Goal: Information Seeking & Learning: Get advice/opinions

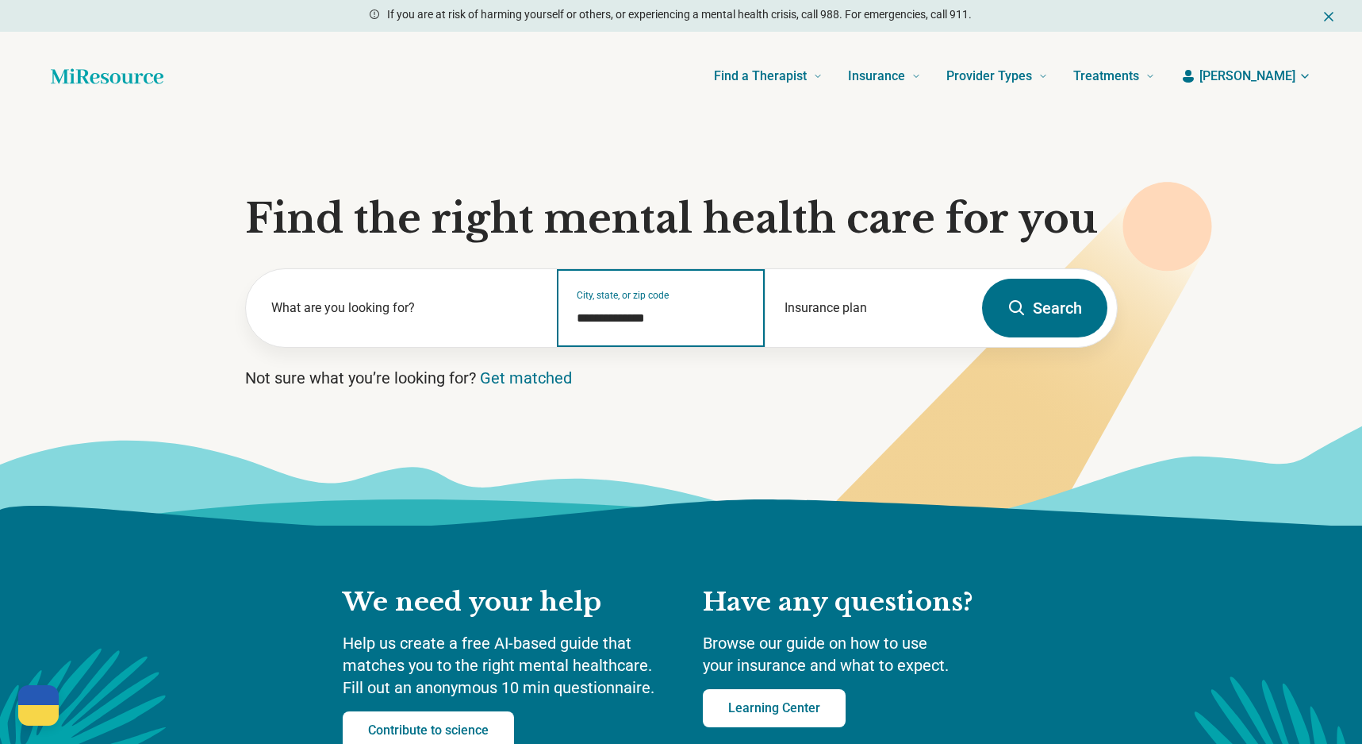
click at [694, 322] on input "**********" at bounding box center [661, 318] width 169 height 19
click at [1039, 308] on button "Search" at bounding box center [1044, 308] width 125 height 59
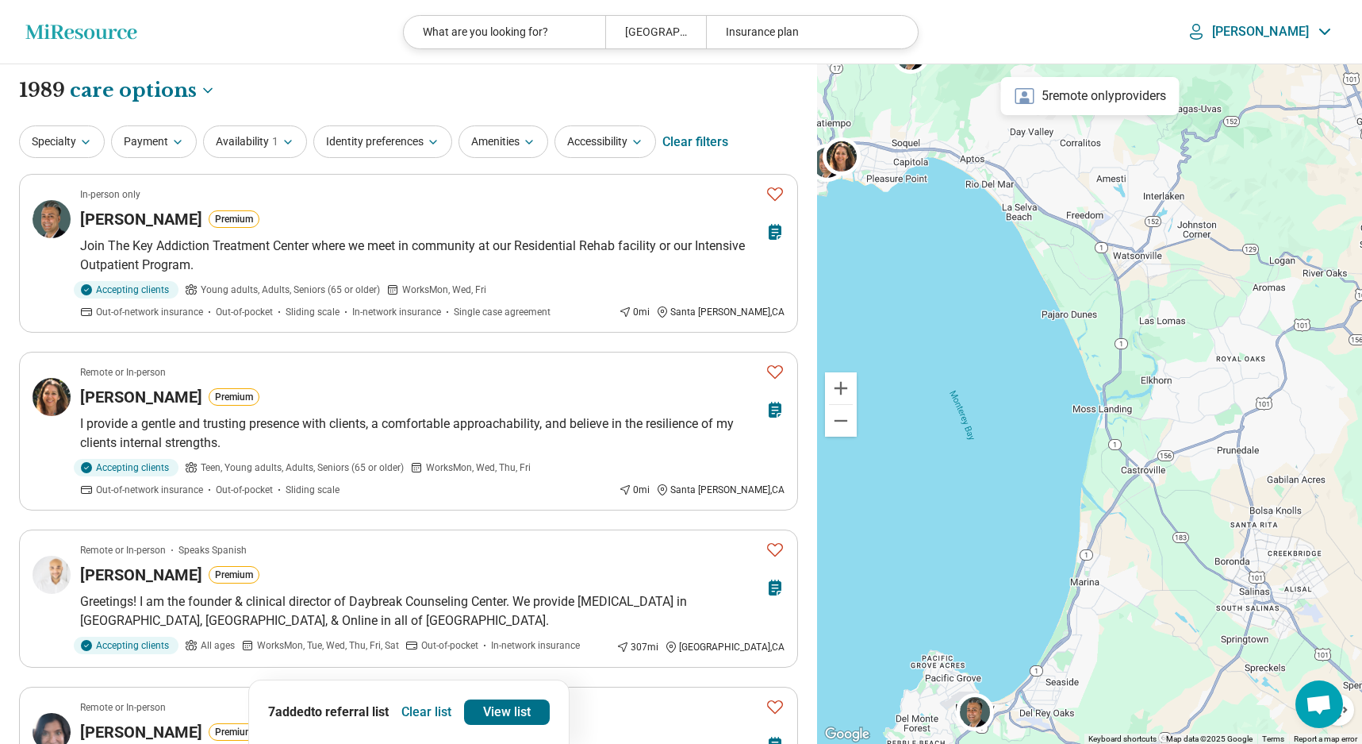
drag, startPoint x: 1224, startPoint y: 536, endPoint x: 947, endPoint y: 247, distance: 399.6
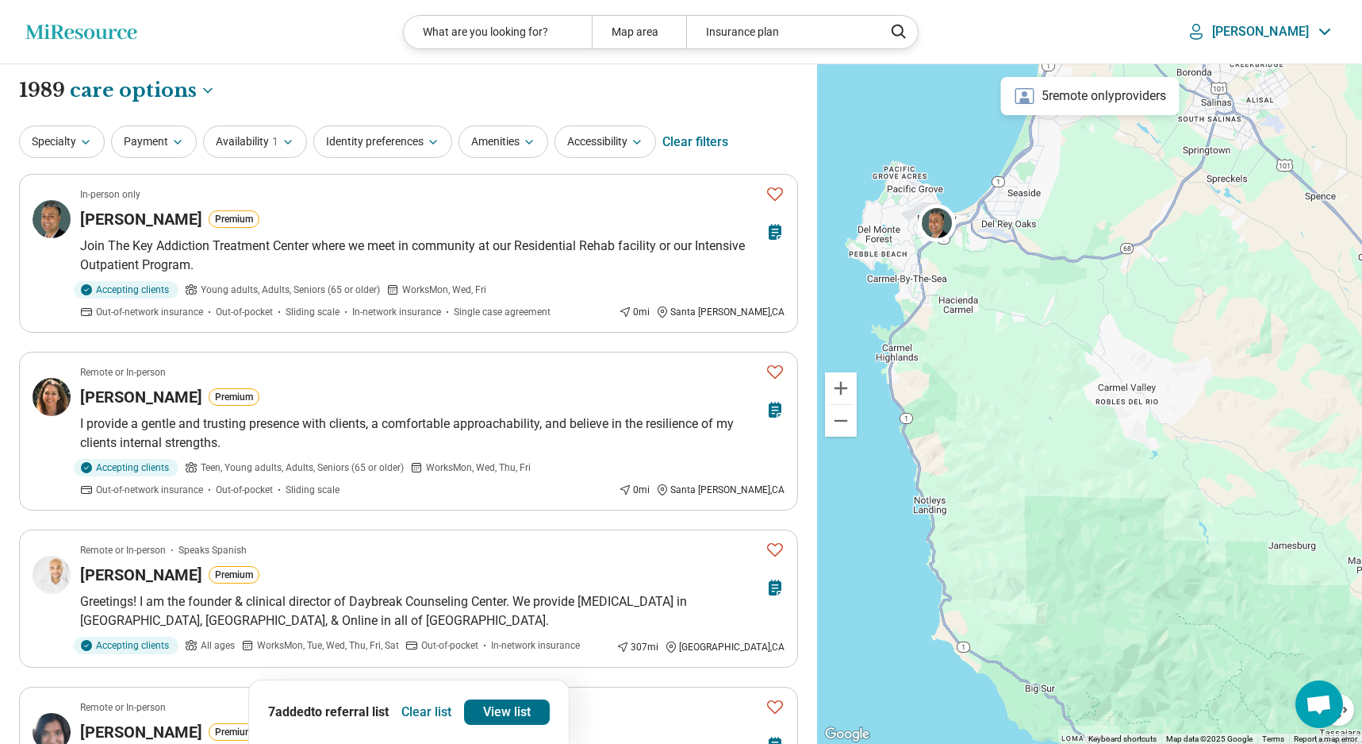
drag, startPoint x: 1028, startPoint y: 581, endPoint x: 1036, endPoint y: 236, distance: 345.3
click at [1036, 236] on div at bounding box center [1089, 404] width 545 height 680
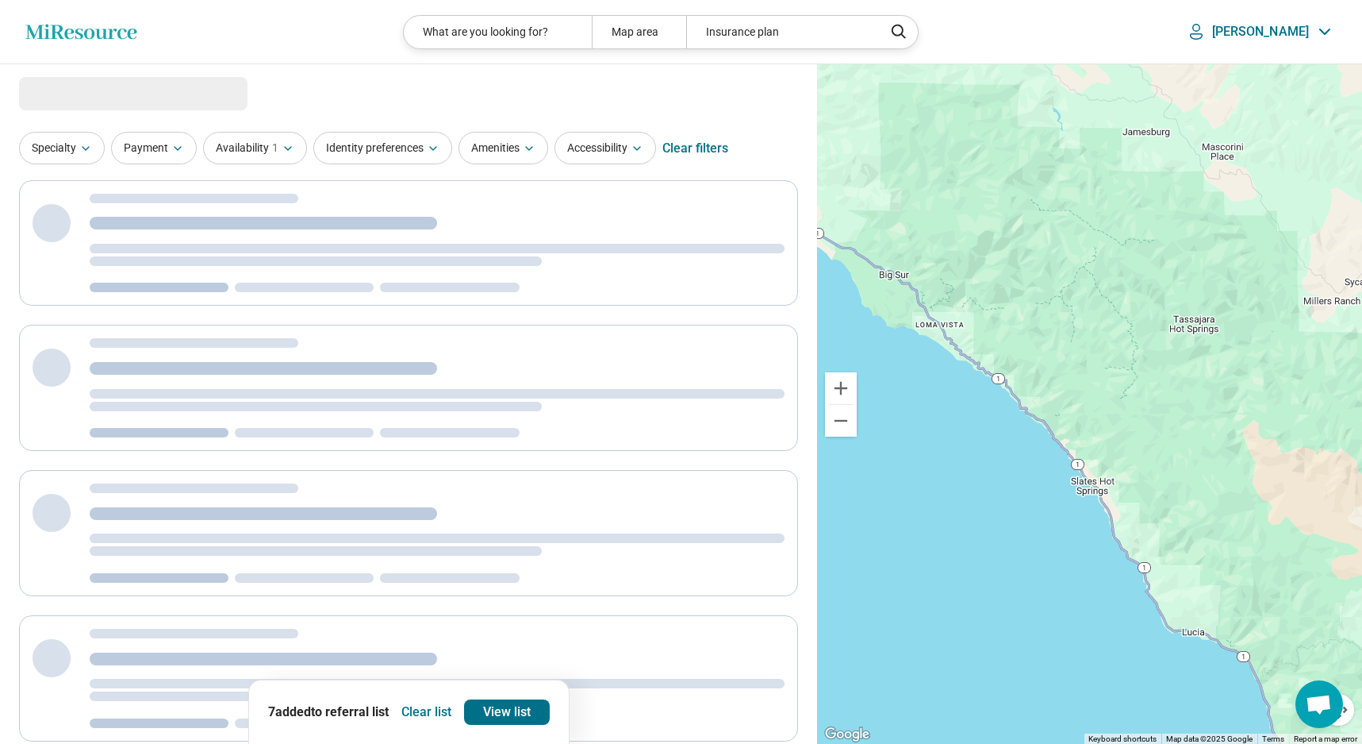
drag, startPoint x: 1100, startPoint y: 667, endPoint x: 936, endPoint y: 162, distance: 530.5
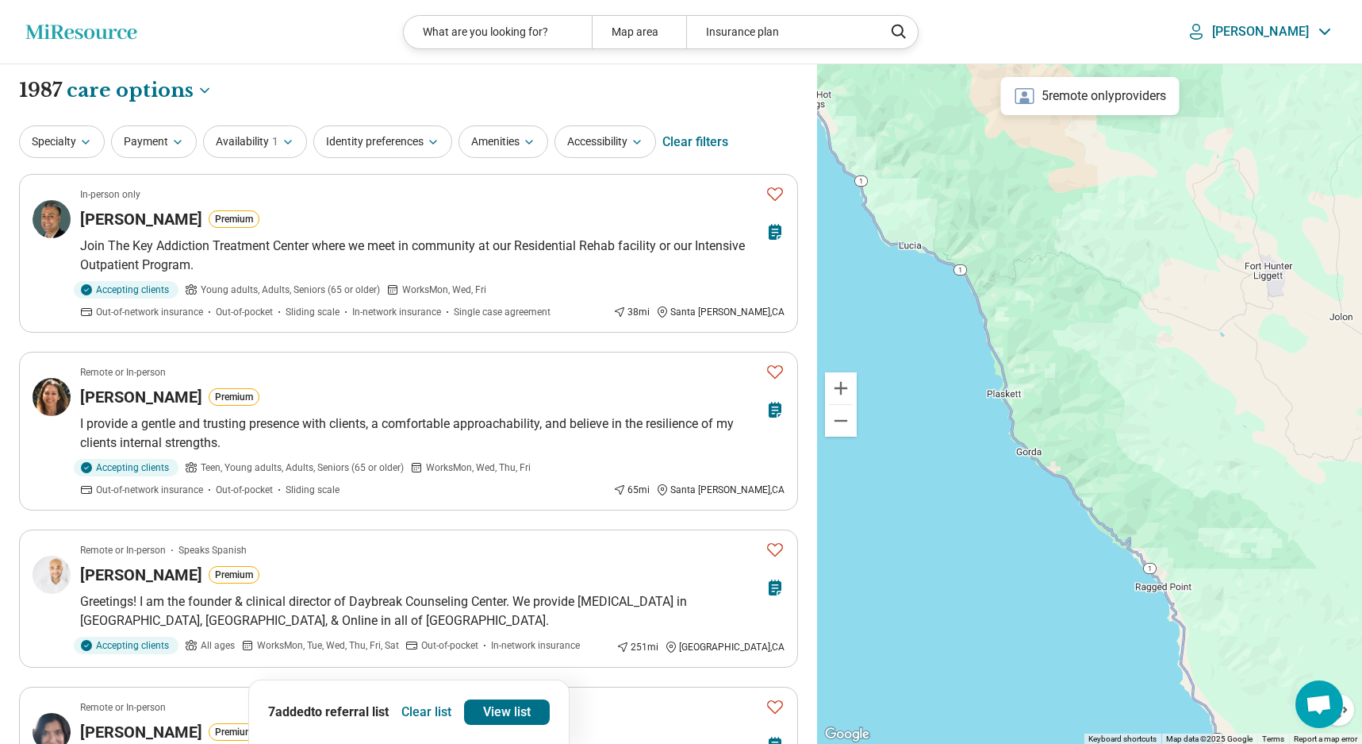
drag, startPoint x: 1110, startPoint y: 538, endPoint x: 840, endPoint y: 218, distance: 418.4
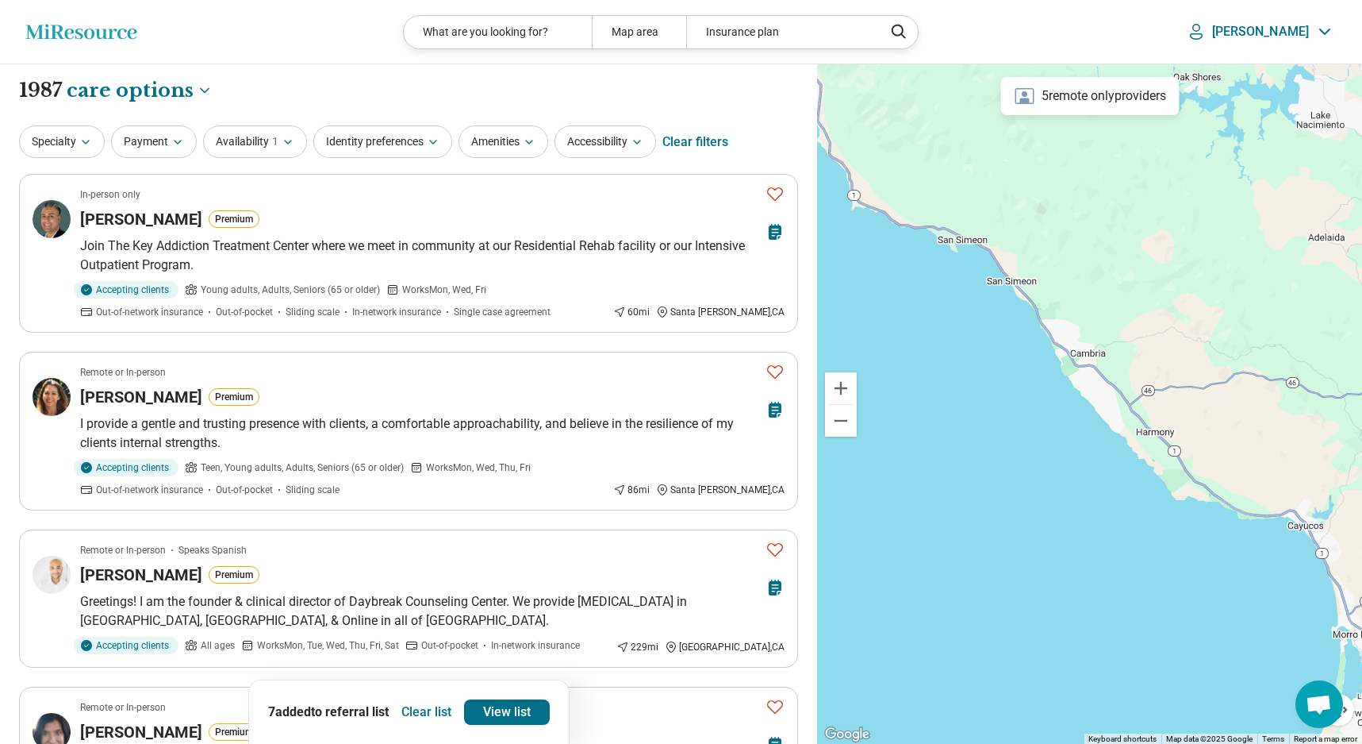
drag, startPoint x: 1260, startPoint y: 650, endPoint x: 898, endPoint y: 194, distance: 582.3
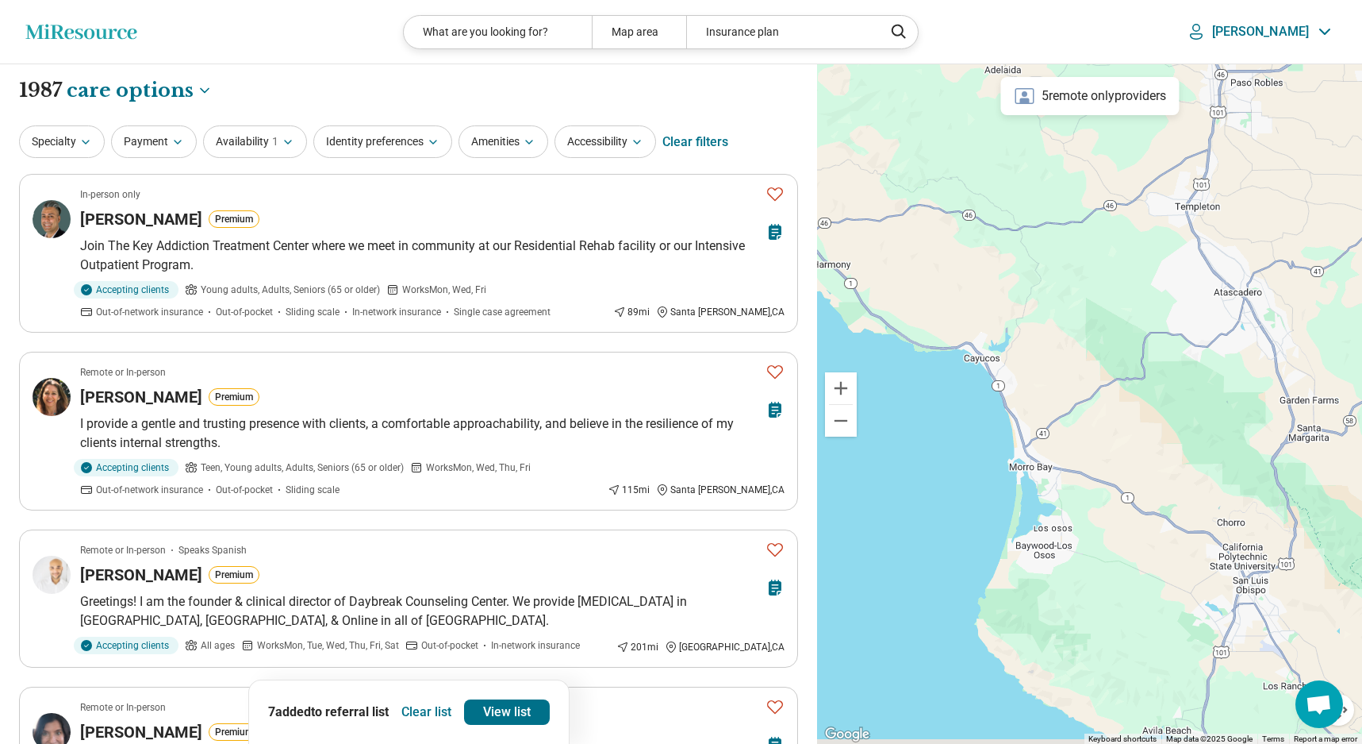
drag, startPoint x: 1265, startPoint y: 457, endPoint x: 942, endPoint y: 283, distance: 366.7
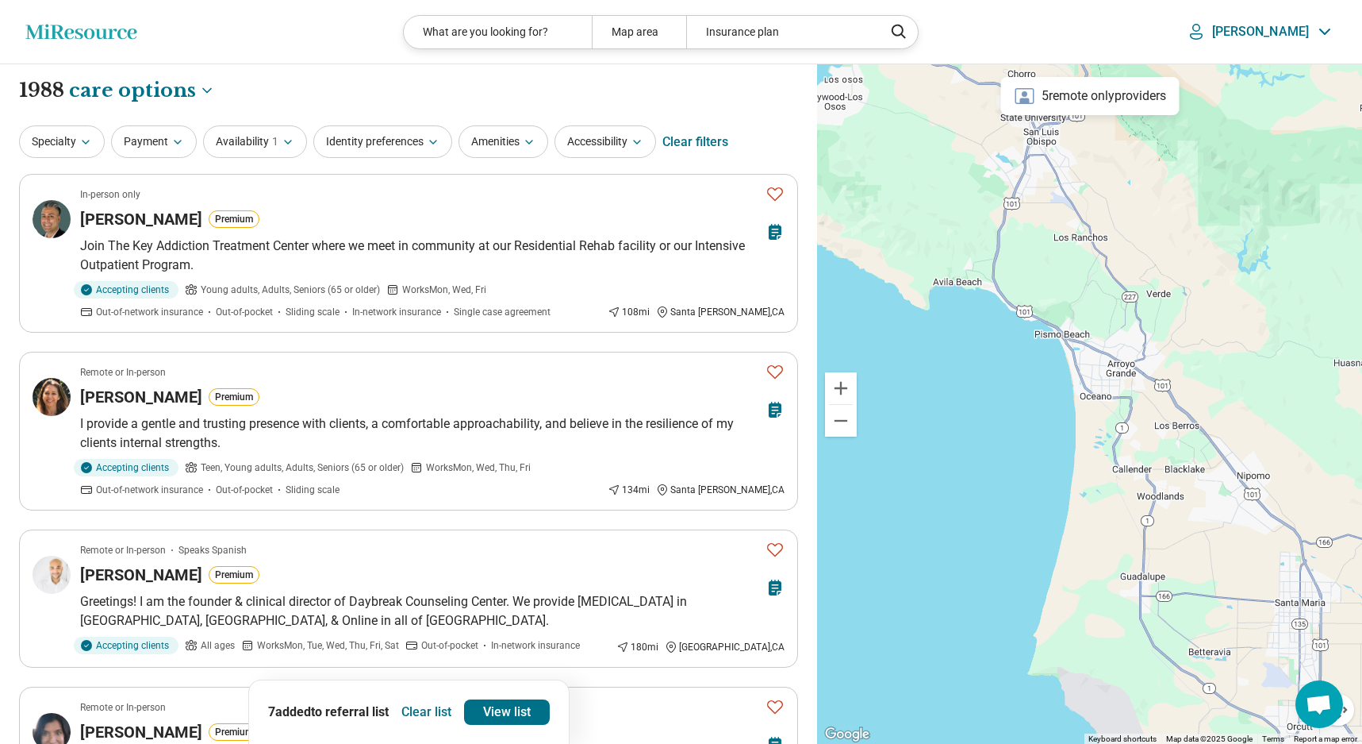
drag, startPoint x: 1123, startPoint y: 572, endPoint x: 1002, endPoint y: 253, distance: 341.0
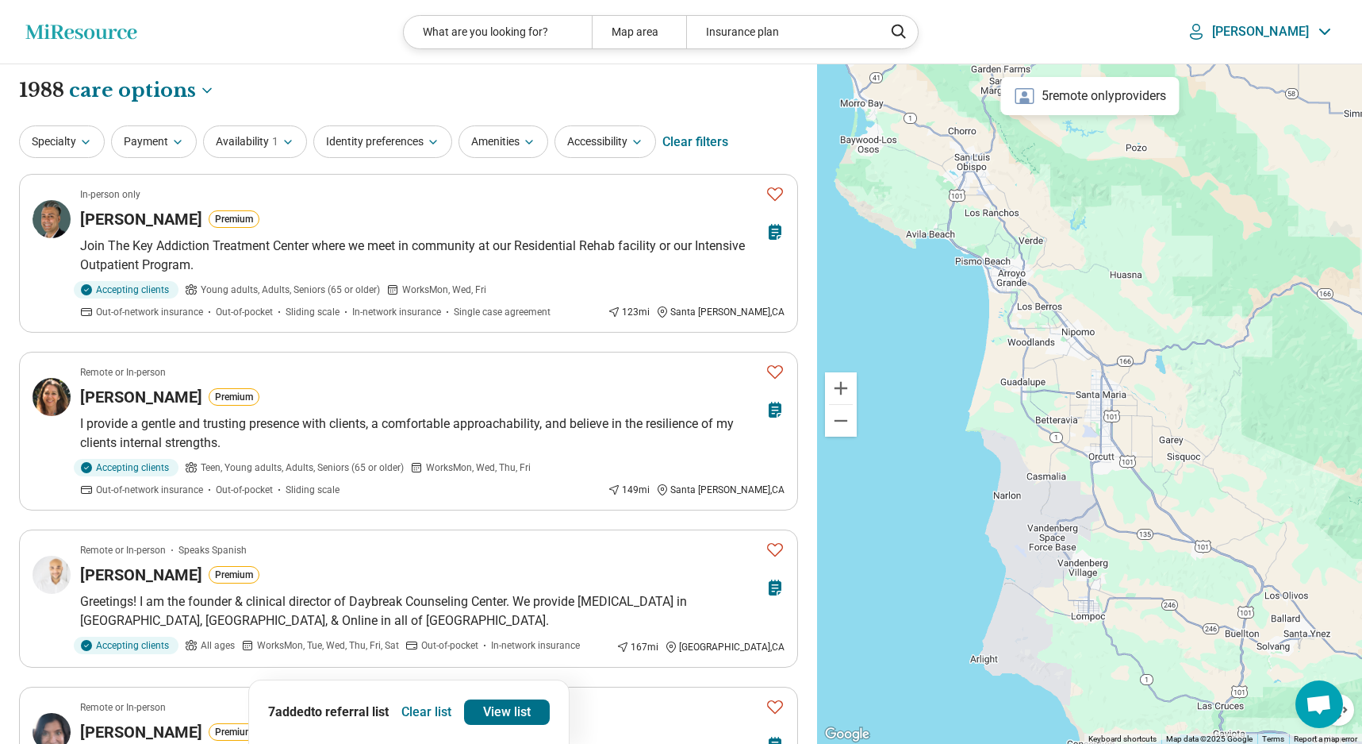
drag, startPoint x: 1205, startPoint y: 548, endPoint x: 1119, endPoint y: 399, distance: 171.4
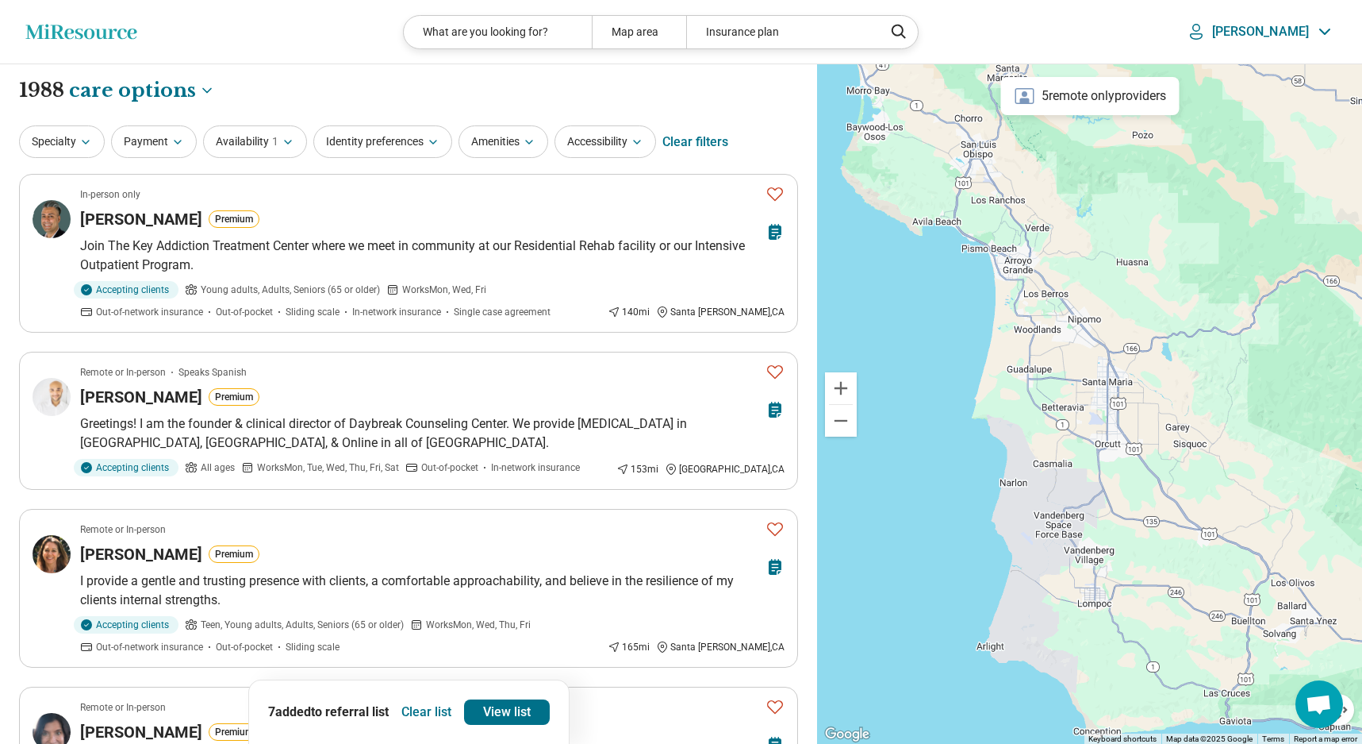
drag, startPoint x: 1099, startPoint y: 402, endPoint x: 1106, endPoint y: 391, distance: 13.2
click at [1106, 391] on div at bounding box center [1089, 404] width 545 height 680
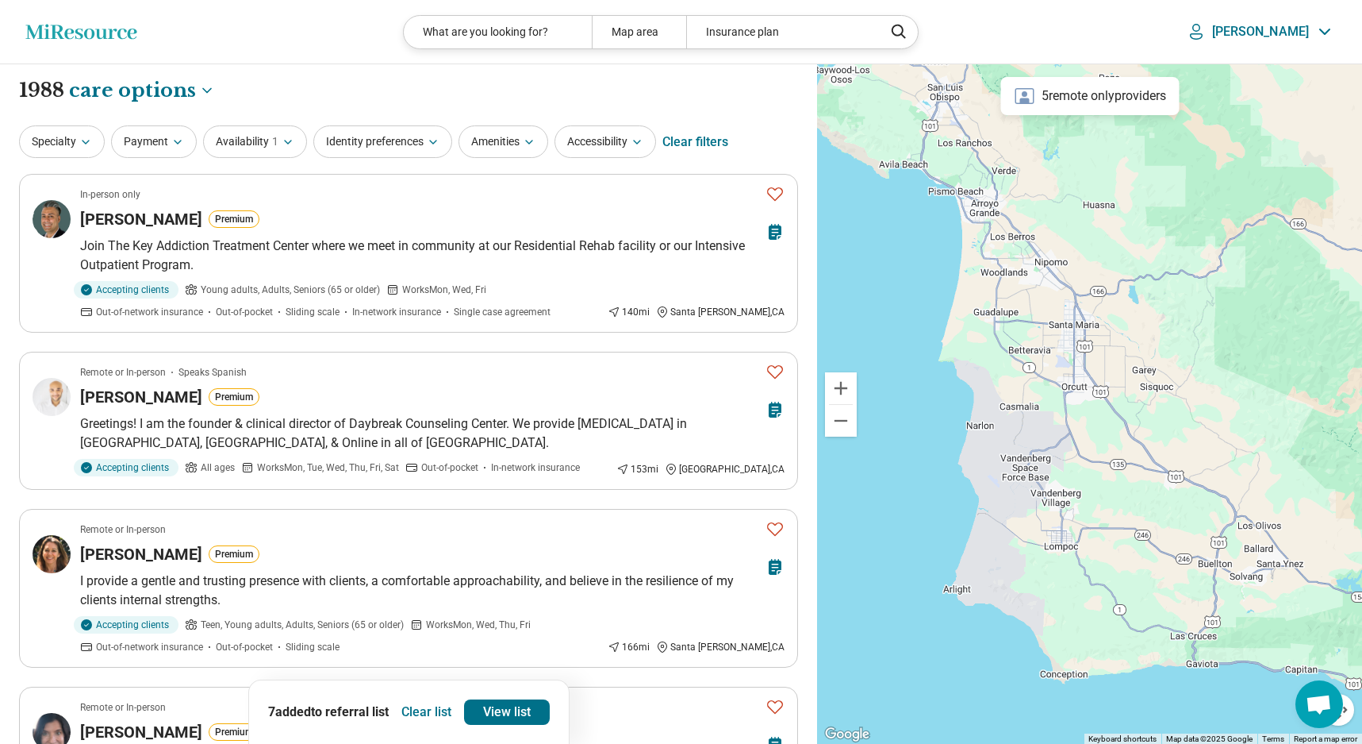
drag, startPoint x: 1003, startPoint y: 490, endPoint x: 968, endPoint y: 433, distance: 67.0
click at [968, 433] on div at bounding box center [1089, 404] width 545 height 680
click at [421, 713] on button "Clear list" at bounding box center [426, 711] width 63 height 25
click at [394, 152] on button "Identity preferences" at bounding box center [382, 141] width 139 height 33
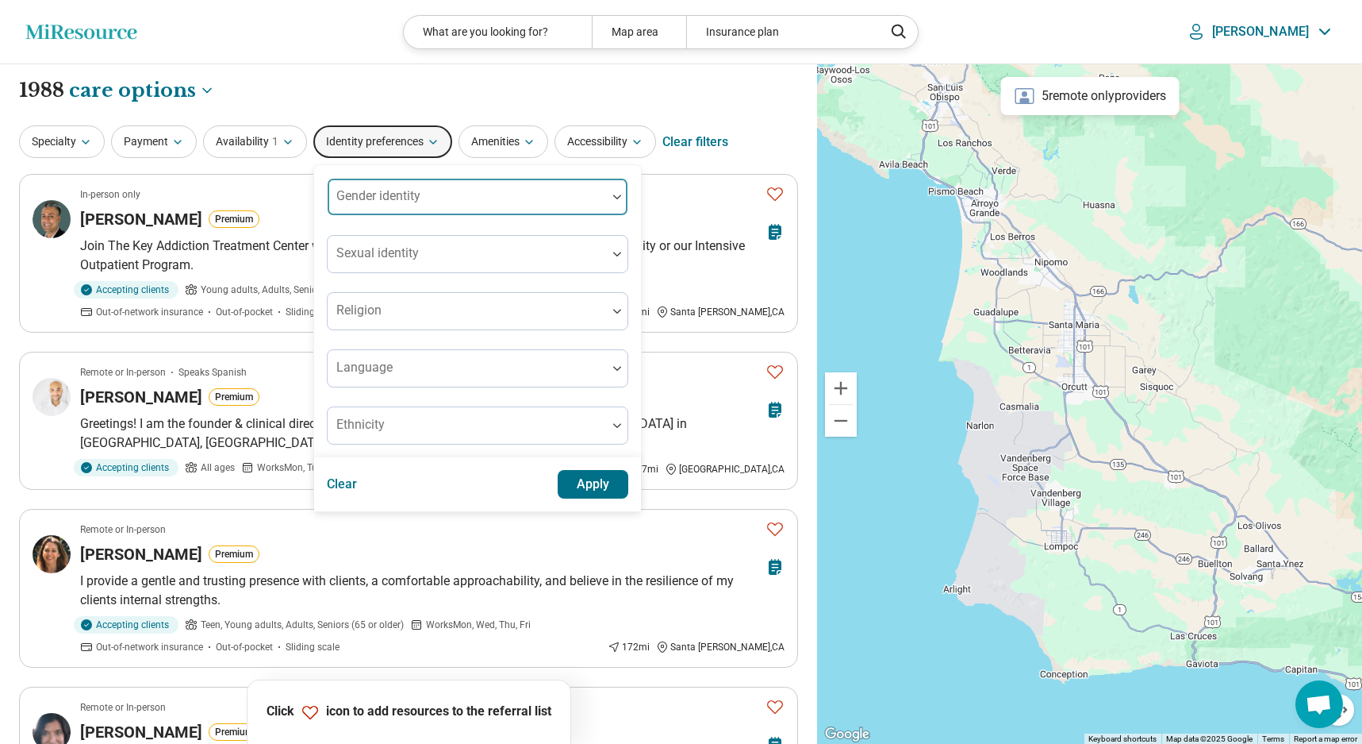
click at [417, 203] on div "Gender identity" at bounding box center [478, 197] width 302 height 38
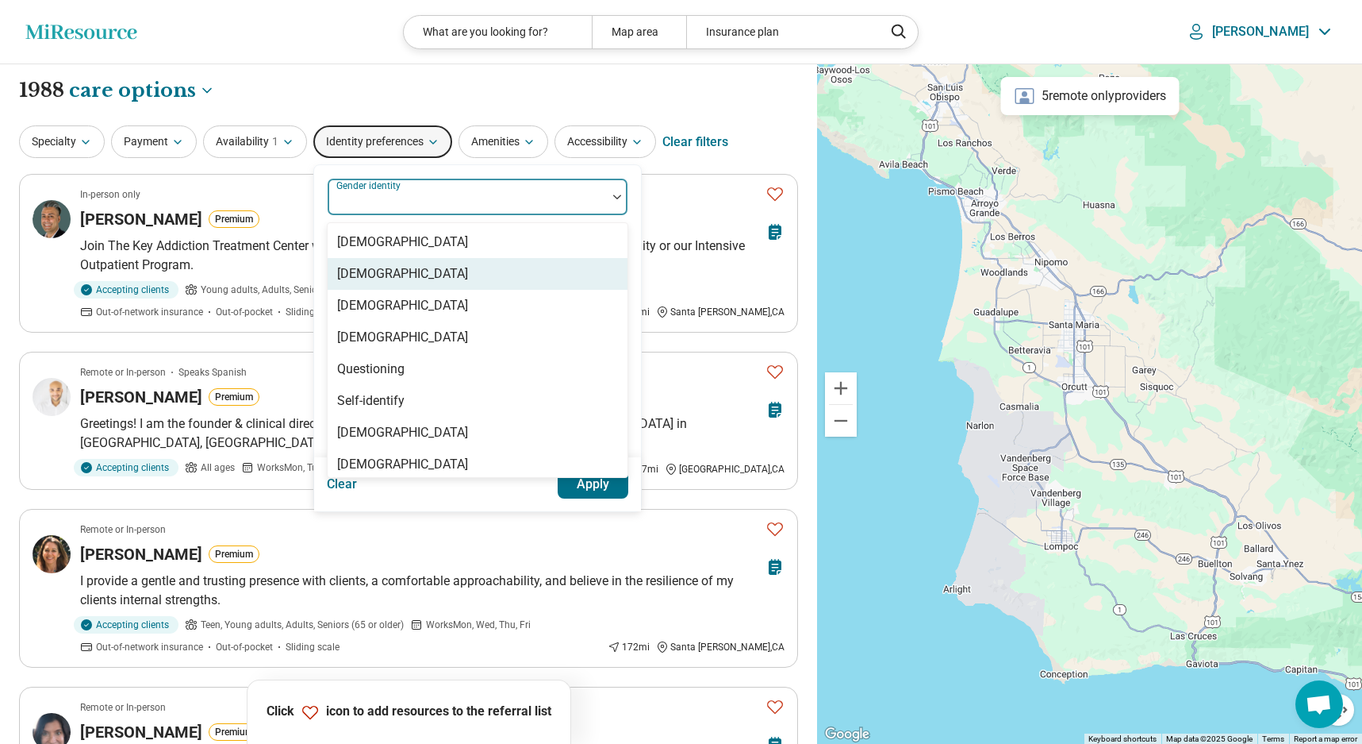
drag, startPoint x: 448, startPoint y: 271, endPoint x: 464, endPoint y: 271, distance: 15.9
click at [448, 271] on div "[DEMOGRAPHIC_DATA]" at bounding box center [478, 274] width 300 height 32
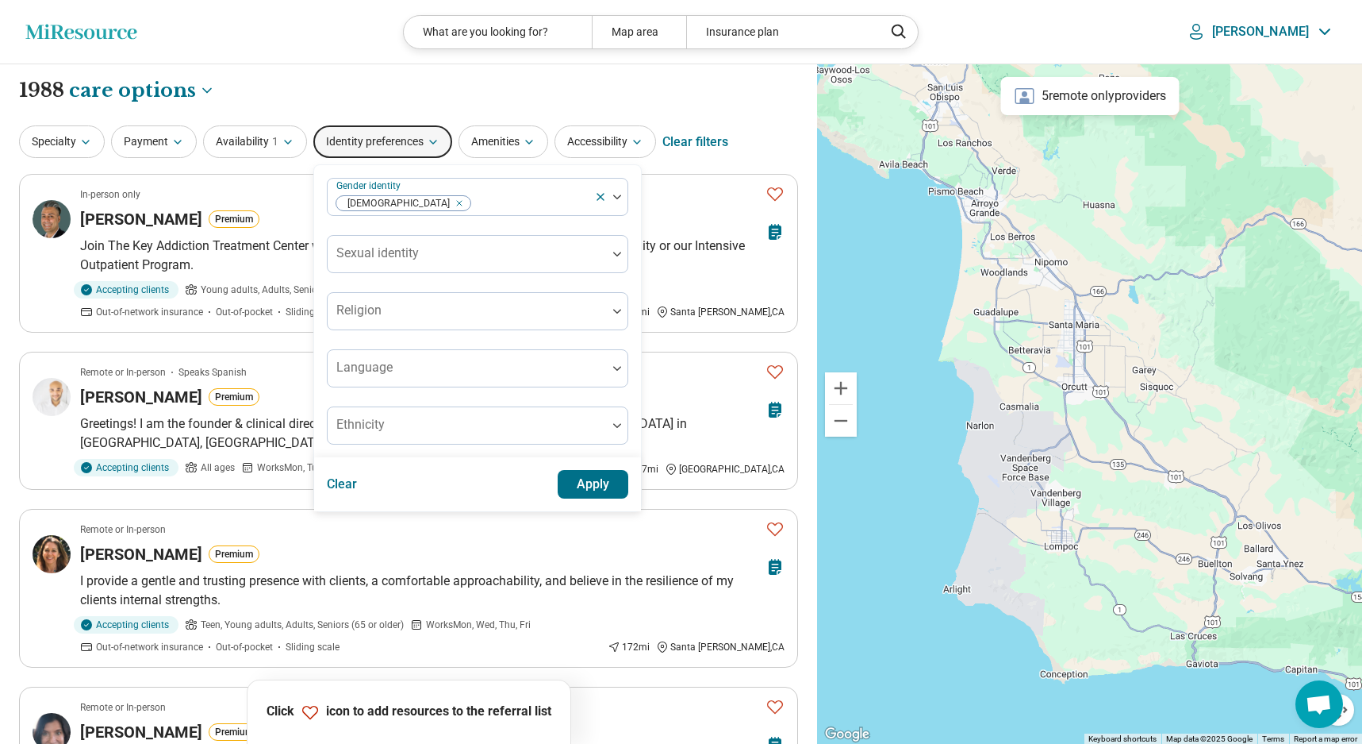
click at [586, 486] on button "Apply" at bounding box center [593, 484] width 71 height 29
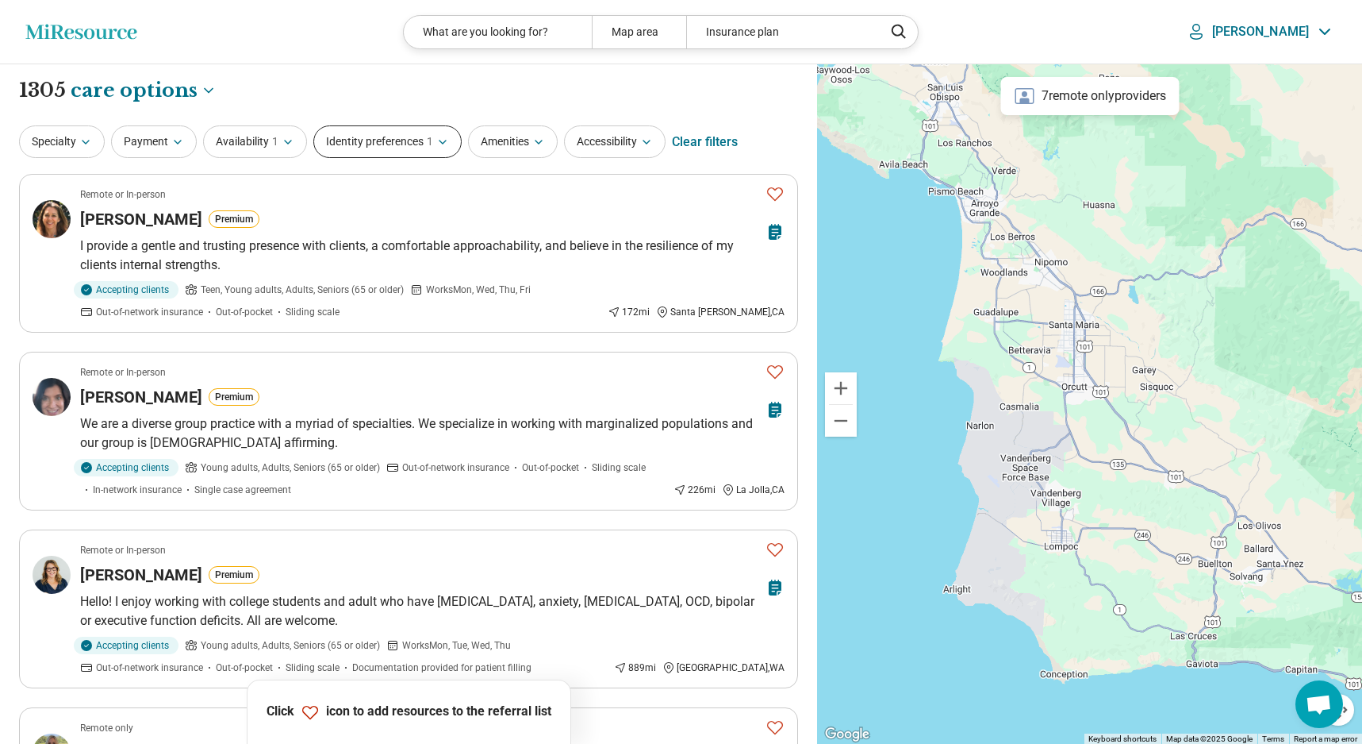
click at [393, 137] on button "Identity preferences 1" at bounding box center [387, 141] width 148 height 33
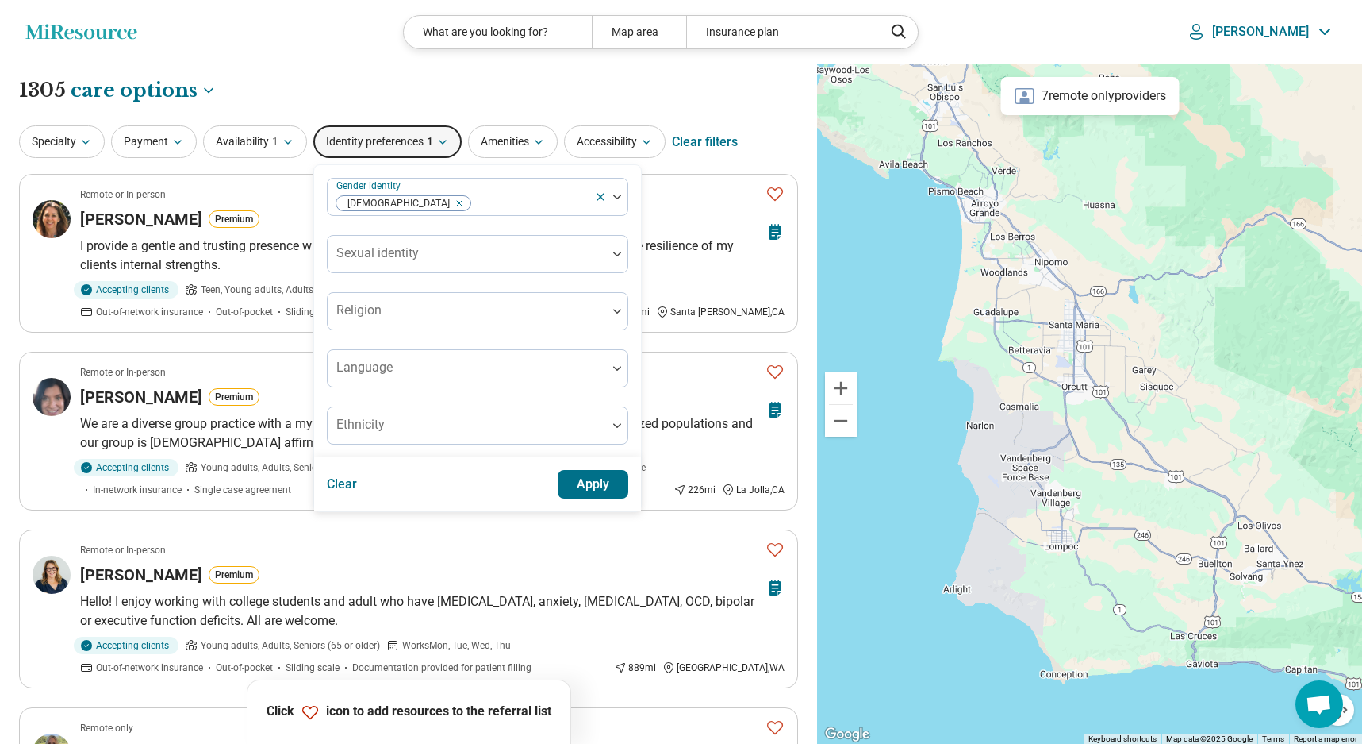
click at [360, 87] on div "**********" at bounding box center [408, 90] width 779 height 27
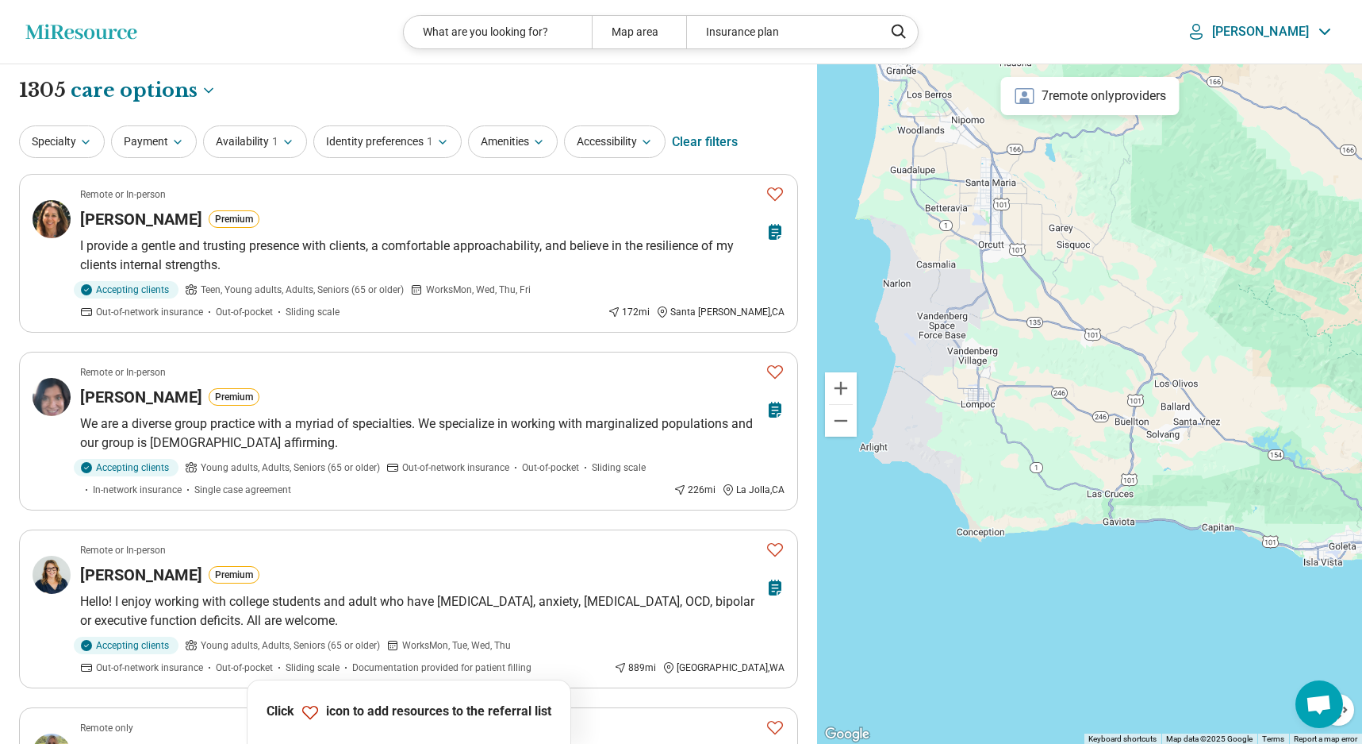
drag, startPoint x: 975, startPoint y: 461, endPoint x: 922, endPoint y: 329, distance: 142.8
click at [879, 306] on div at bounding box center [1089, 404] width 545 height 680
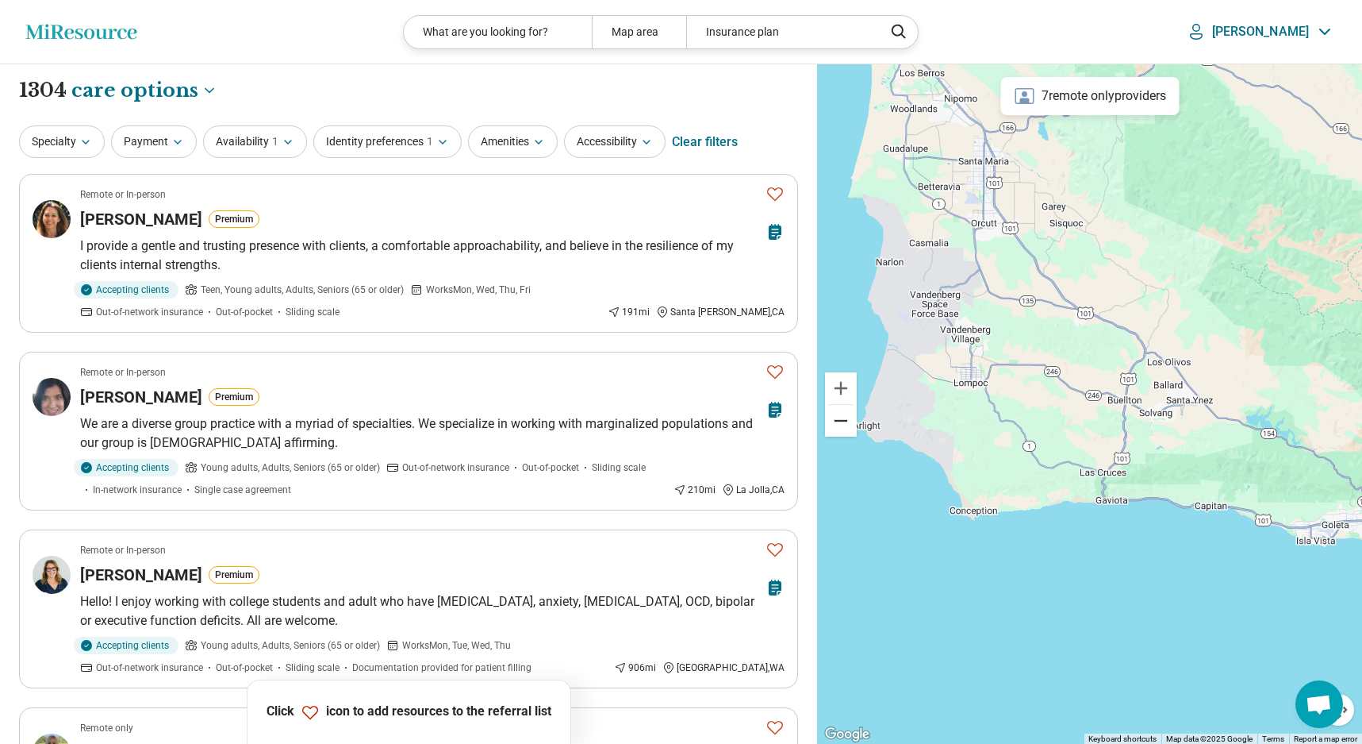
click at [851, 421] on button "Zoom out" at bounding box center [841, 421] width 32 height 32
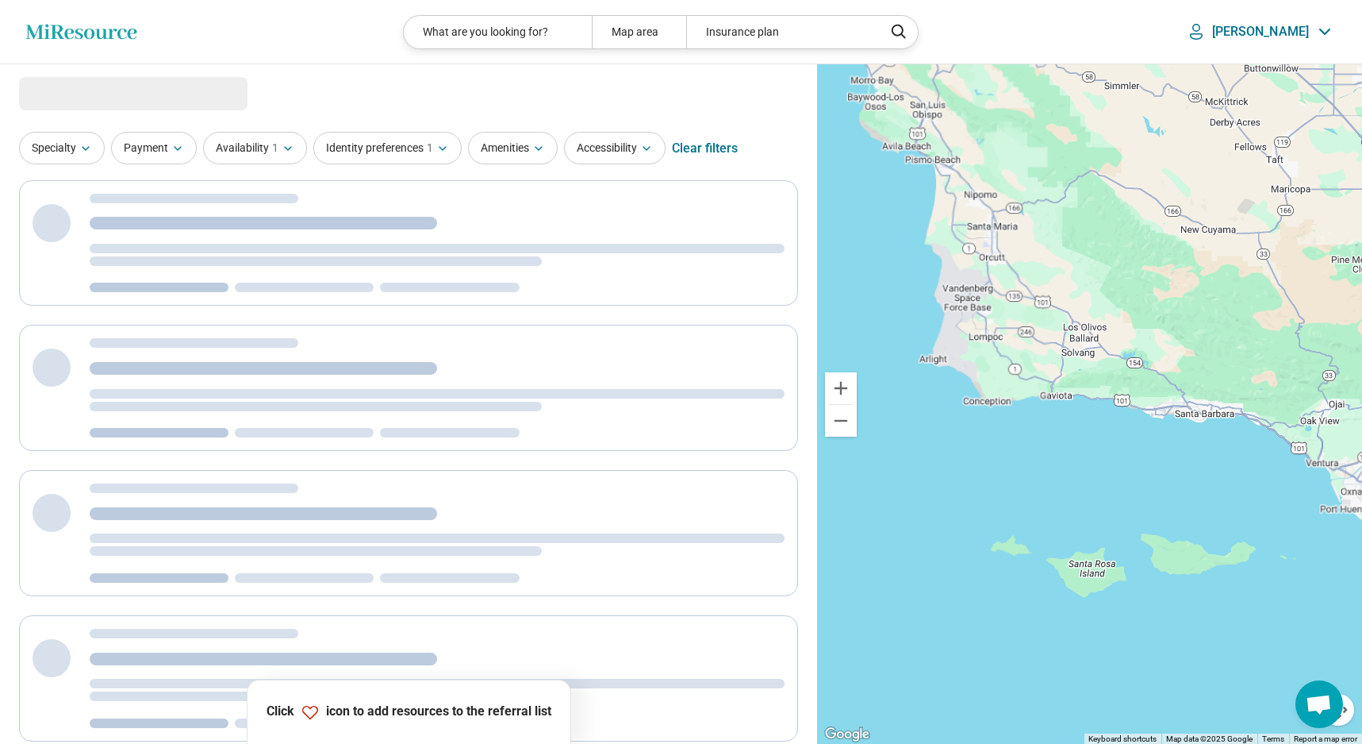
drag, startPoint x: 1069, startPoint y: 538, endPoint x: 974, endPoint y: 445, distance: 132.4
click at [974, 445] on div at bounding box center [1089, 404] width 545 height 680
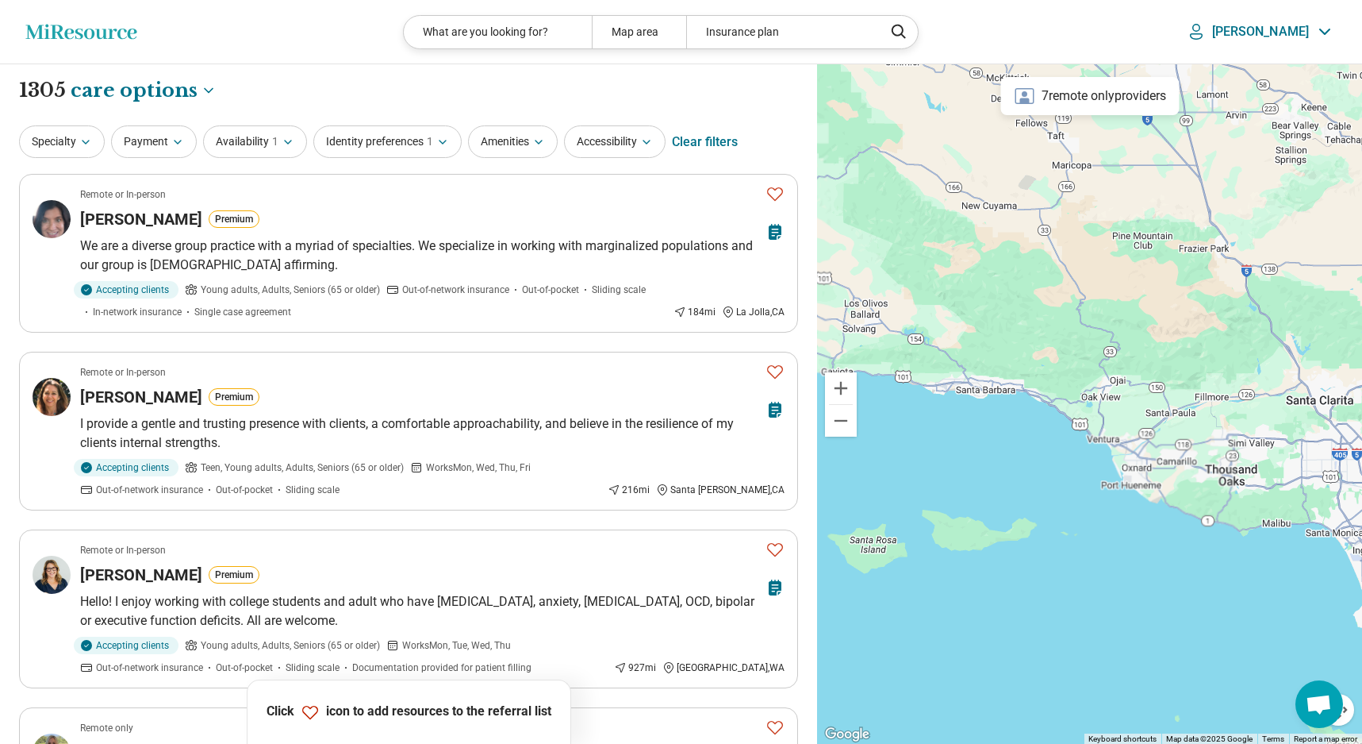
drag, startPoint x: 1137, startPoint y: 499, endPoint x: 925, endPoint y: 528, distance: 213.9
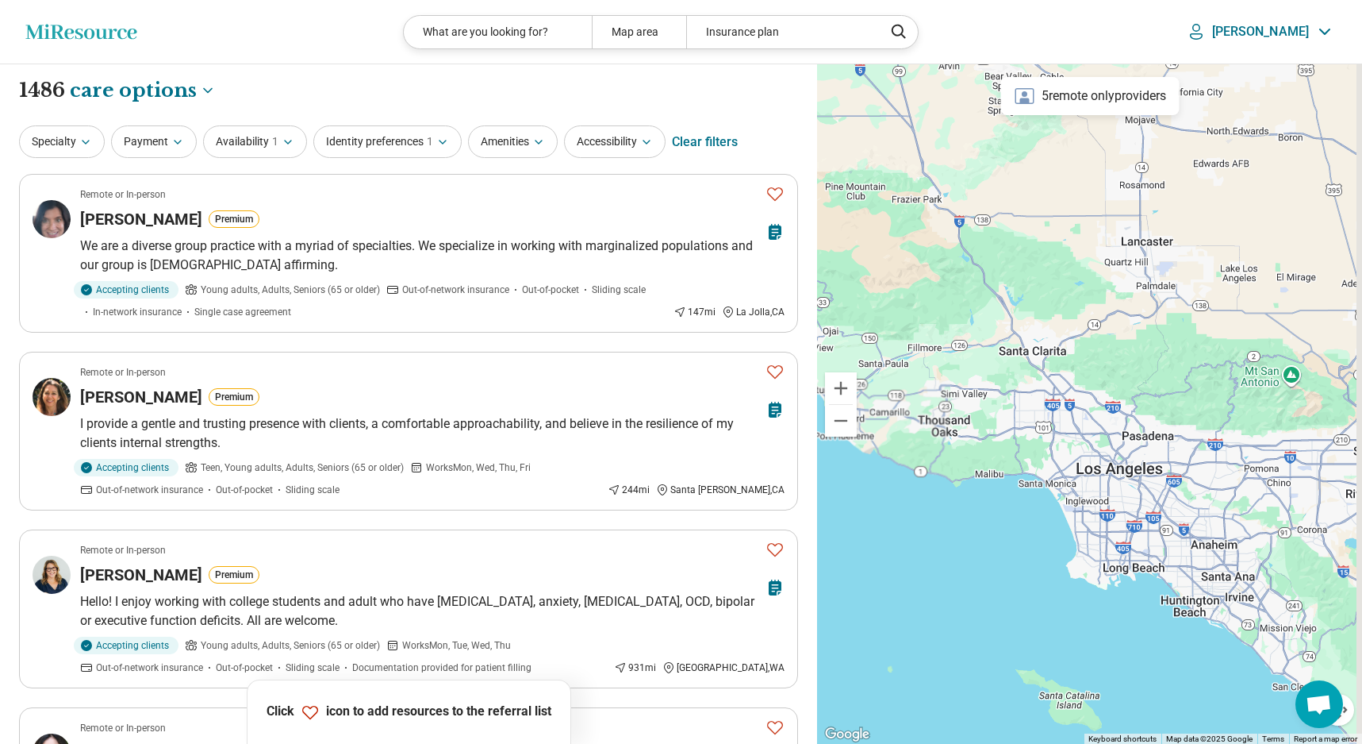
drag, startPoint x: 1243, startPoint y: 635, endPoint x: 999, endPoint y: 559, distance: 255.8
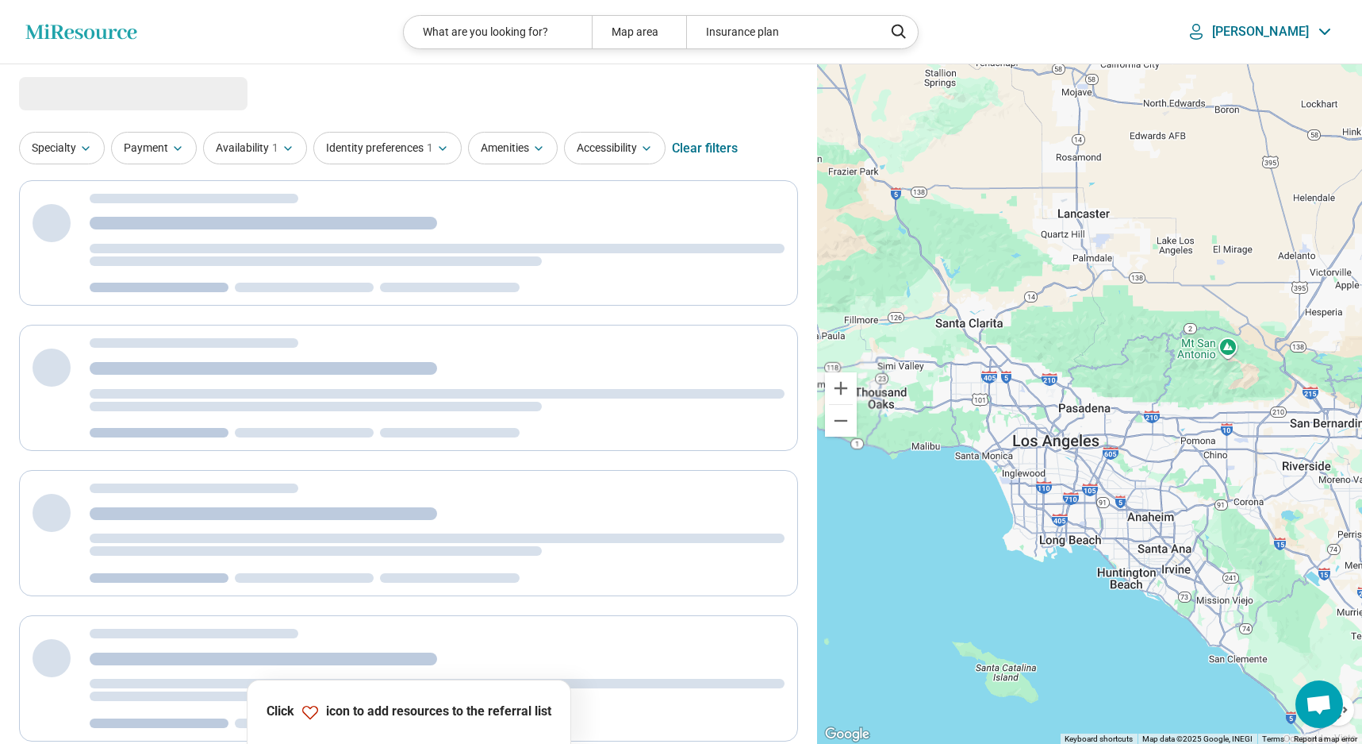
select select "***"
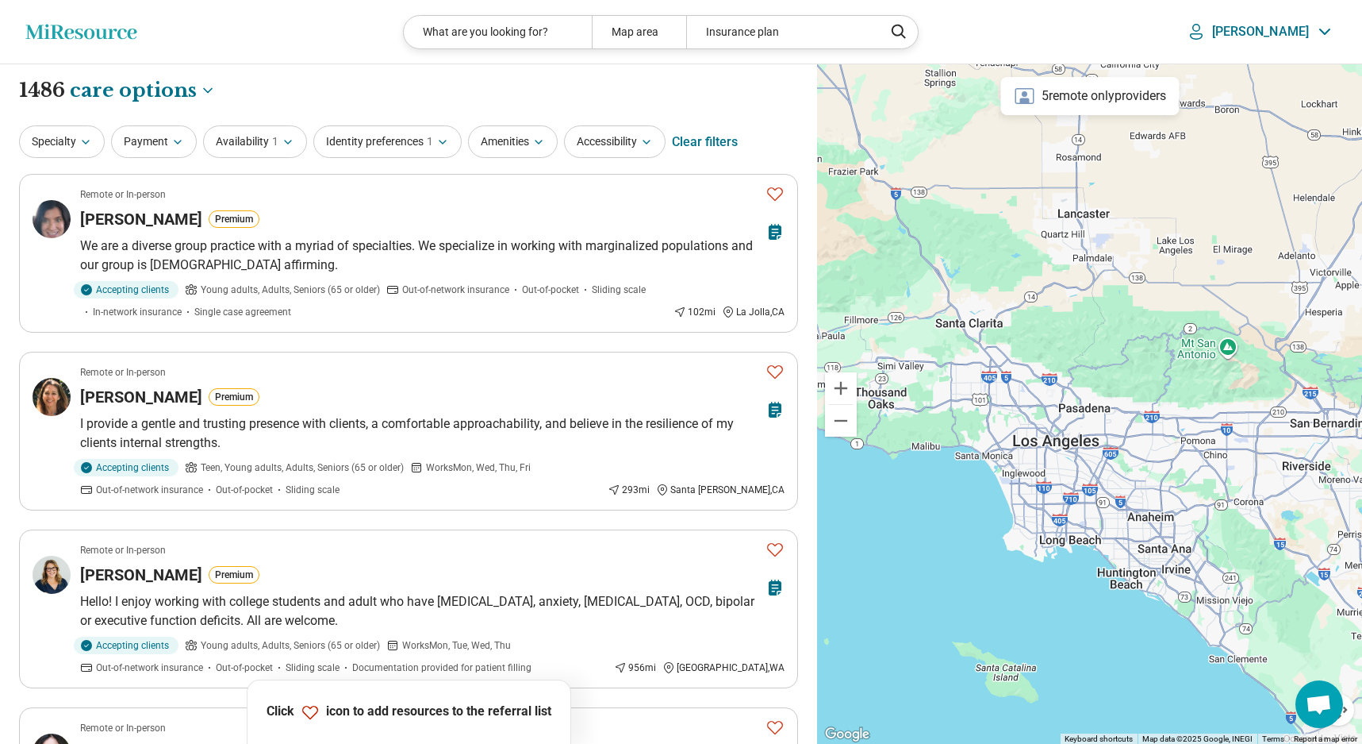
click at [53, 52] on header "Miresource logo What are you looking for? Map area Insurance plan [PERSON_NAME]" at bounding box center [681, 32] width 1362 height 64
